Goal: Navigation & Orientation: Find specific page/section

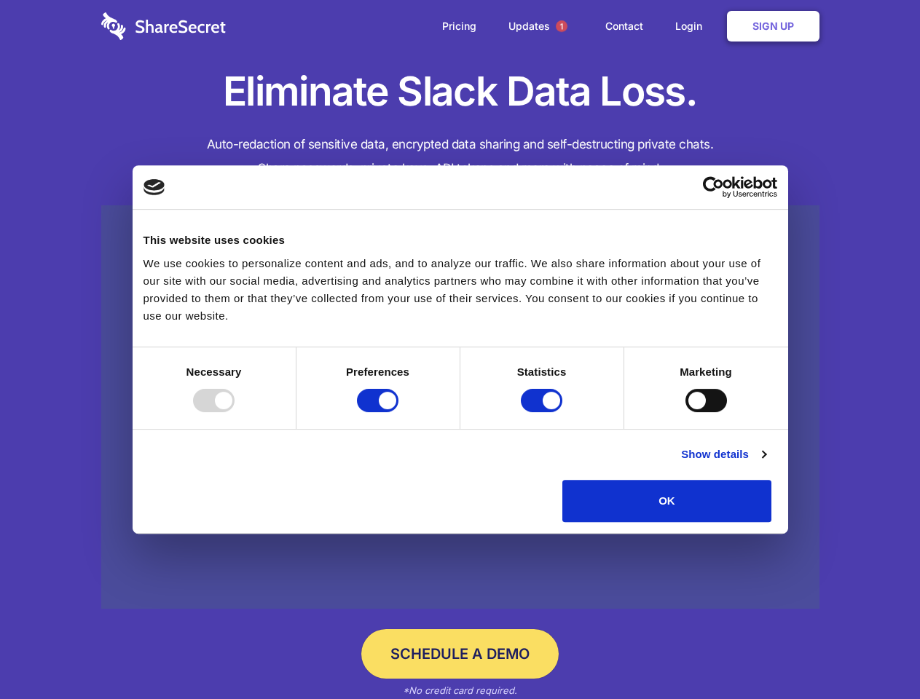
click at [234, 412] on div at bounding box center [214, 400] width 42 height 23
click at [398, 412] on input "Preferences" at bounding box center [378, 400] width 42 height 23
checkbox input "false"
click at [543, 412] on input "Statistics" at bounding box center [542, 400] width 42 height 23
checkbox input "false"
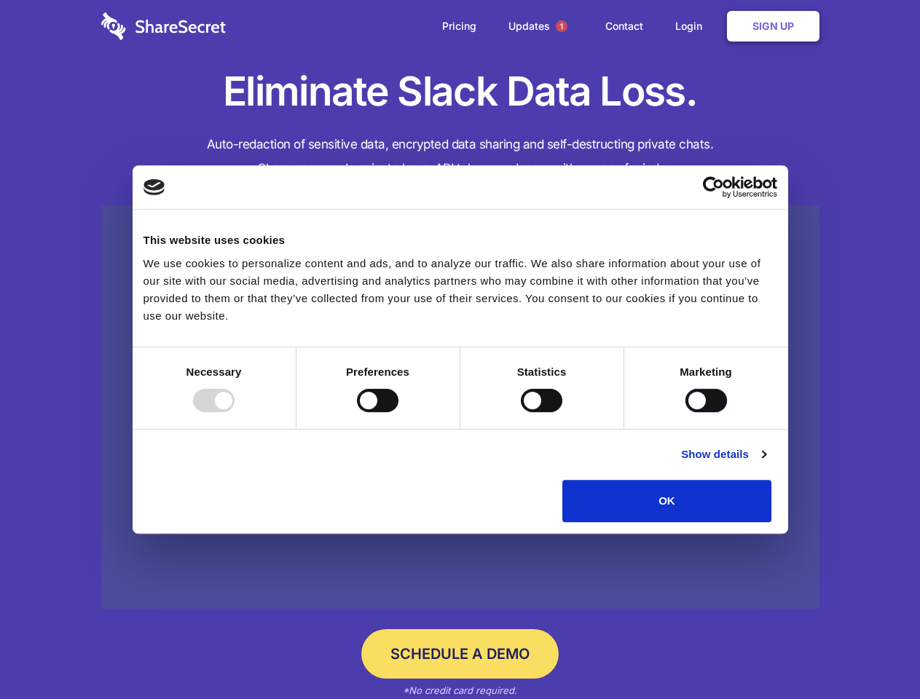
click at [685, 412] on input "Marketing" at bounding box center [706, 400] width 42 height 23
checkbox input "true"
click at [765, 463] on link "Show details" at bounding box center [723, 454] width 84 height 17
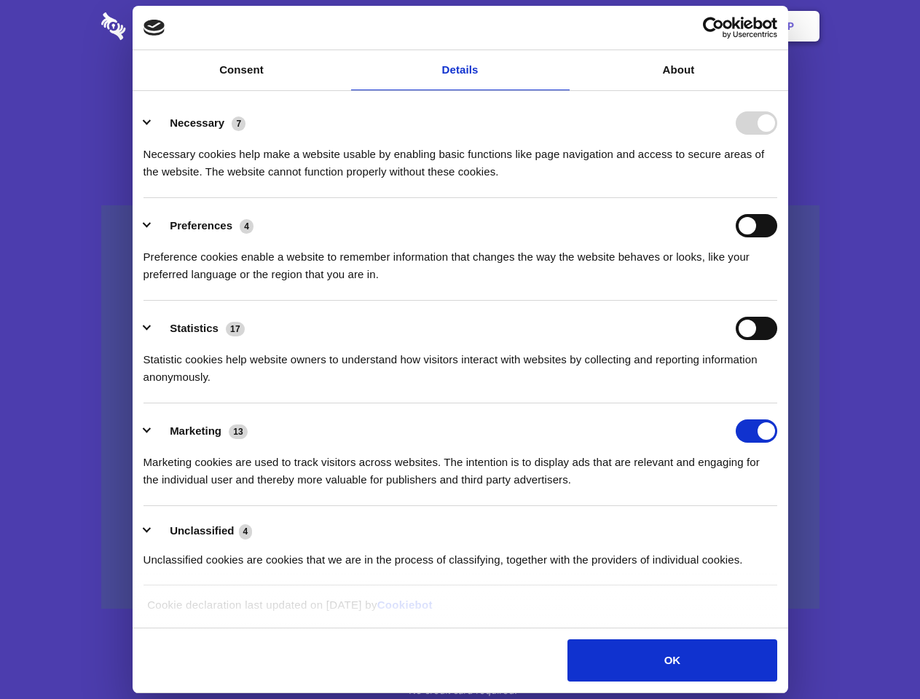
click at [777, 198] on li "Necessary 7 Necessary cookies help make a website usable by enabling basic func…" at bounding box center [459, 146] width 633 height 103
click at [561, 26] on span "1" at bounding box center [562, 26] width 12 height 12
